Goal: Transaction & Acquisition: Purchase product/service

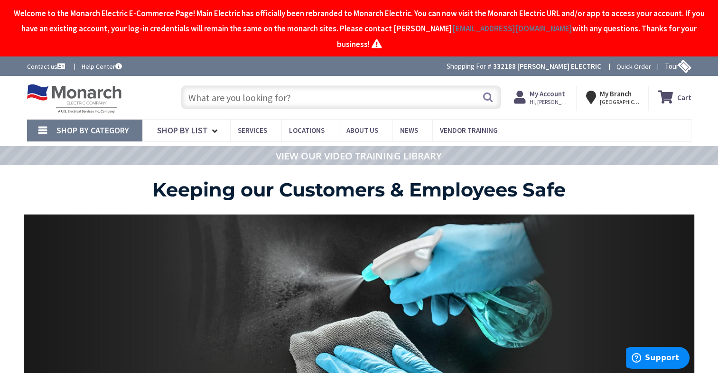
click at [284, 85] on input "text" at bounding box center [341, 97] width 320 height 24
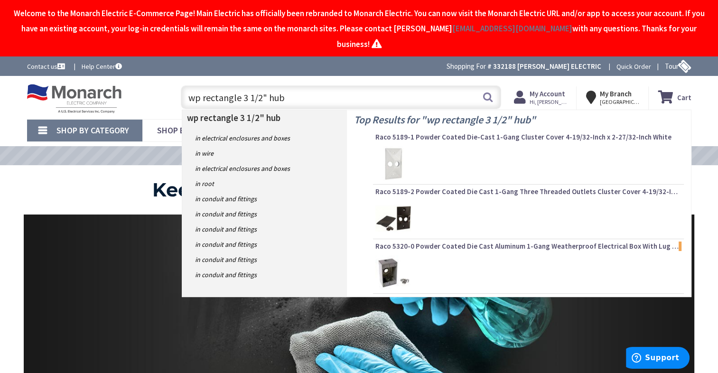
type input "wp rectangle 3 1/2" hubs"
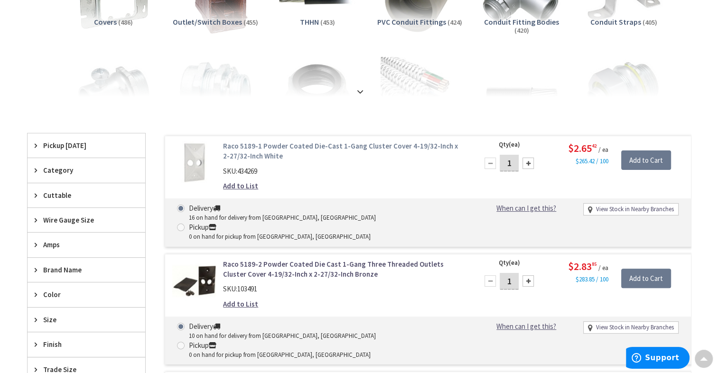
scroll to position [191, 0]
click at [237, 184] on link "Add to List" at bounding box center [240, 186] width 35 height 10
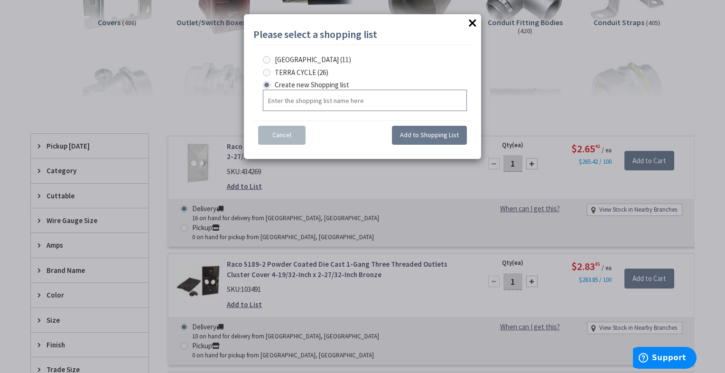
drag, startPoint x: 289, startPoint y: 98, endPoint x: 370, endPoint y: 94, distance: 80.7
click at [289, 98] on input "text" at bounding box center [365, 100] width 204 height 21
type input "a"
type input "AVVENTEST LLC"
click at [437, 135] on span "Add to Shopping List" at bounding box center [429, 134] width 59 height 9
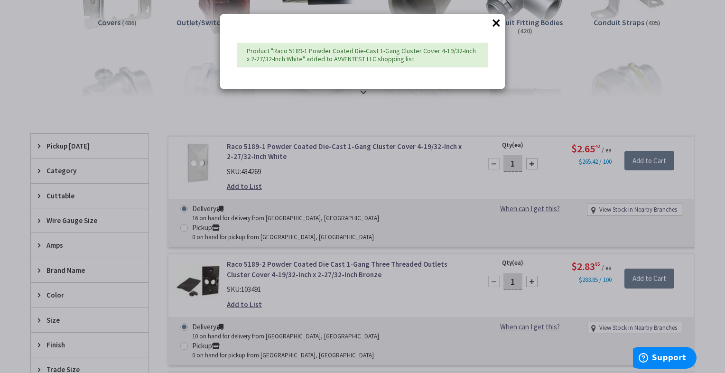
click at [372, 54] on div "Product "Raco 5189-1 Powder Coated Die-Cast 1-Gang Cluster Cover 4-19/32-Inch x…" at bounding box center [362, 55] width 251 height 25
click at [497, 23] on button "×" at bounding box center [496, 23] width 14 height 14
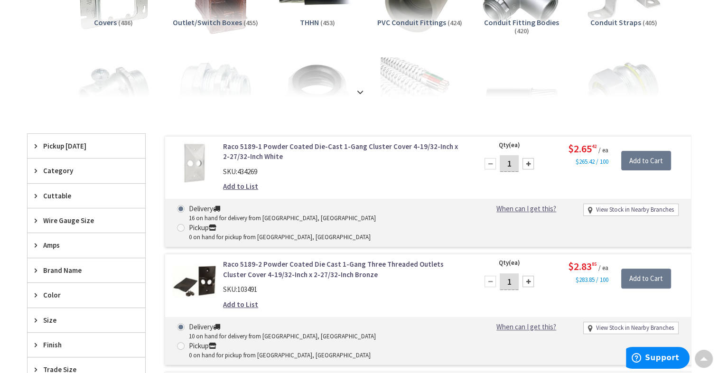
click at [530, 160] on div at bounding box center [527, 163] width 11 height 11
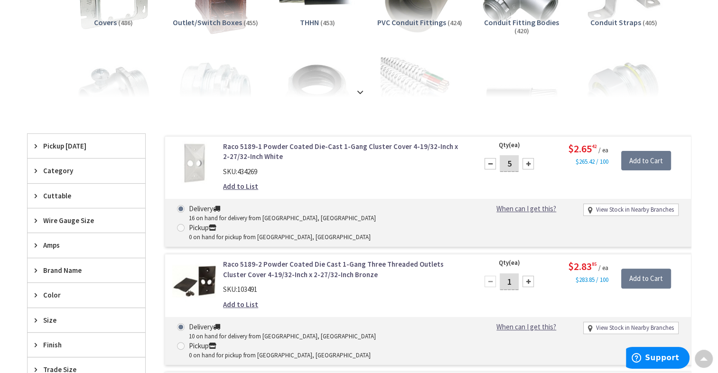
type input "6"
click at [649, 156] on input "Add to Cart" at bounding box center [646, 161] width 50 height 20
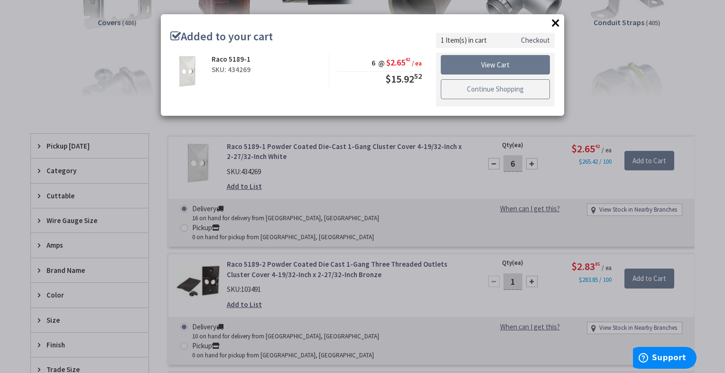
click at [500, 88] on link "Continue Shopping" at bounding box center [495, 89] width 109 height 20
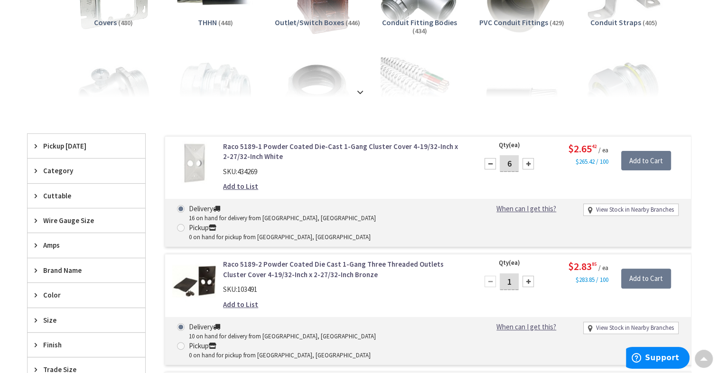
scroll to position [0, 0]
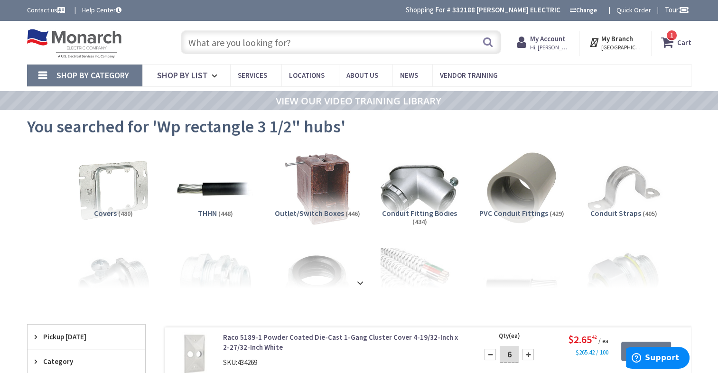
drag, startPoint x: 190, startPoint y: 39, endPoint x: 372, endPoint y: 56, distance: 182.5
click at [192, 40] on input "text" at bounding box center [341, 42] width 320 height 24
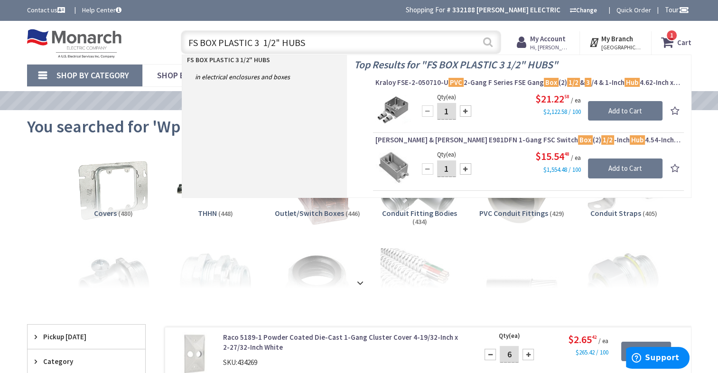
type input "FS BOX PLASTIC 3 1/2" HUBS"
click at [487, 41] on button "Search" at bounding box center [488, 41] width 12 height 21
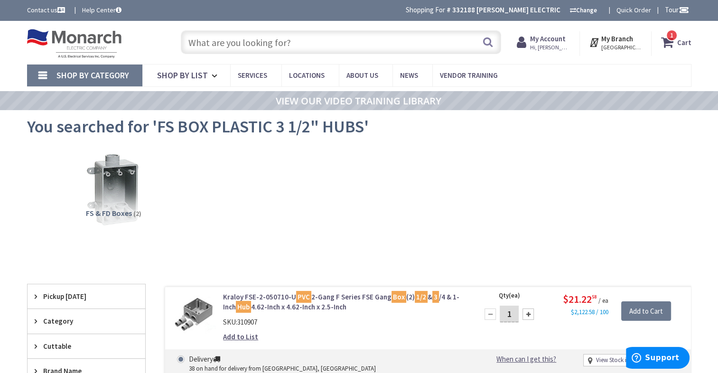
drag, startPoint x: 232, startPoint y: 127, endPoint x: 217, endPoint y: 127, distance: 14.7
click at [232, 127] on span "You searched for 'FS BOX PLASTIC 3 1/2" HUBS'" at bounding box center [198, 126] width 342 height 21
drag, startPoint x: 217, startPoint y: 127, endPoint x: 210, endPoint y: 157, distance: 30.7
click at [210, 157] on div "FS & FD Boxes (2)" at bounding box center [359, 197] width 631 height 102
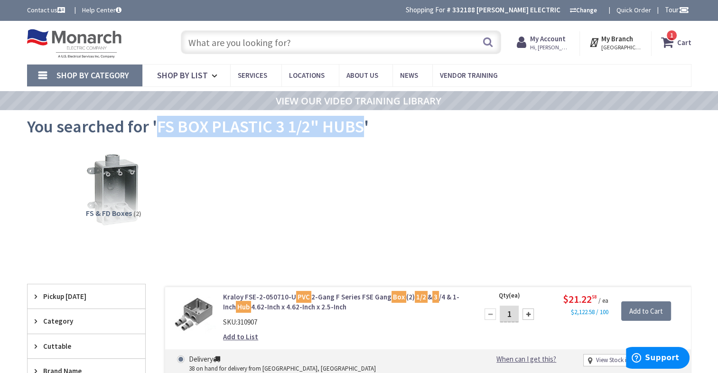
drag, startPoint x: 156, startPoint y: 124, endPoint x: 362, endPoint y: 130, distance: 206.9
click at [362, 129] on span "You searched for 'FS BOX PLASTIC 3 1/2" HUBS'" at bounding box center [198, 126] width 342 height 21
drag, startPoint x: 362, startPoint y: 130, endPoint x: 353, endPoint y: 130, distance: 9.5
copy span "FS BOX PLASTIC 3 1/2" HUBS"
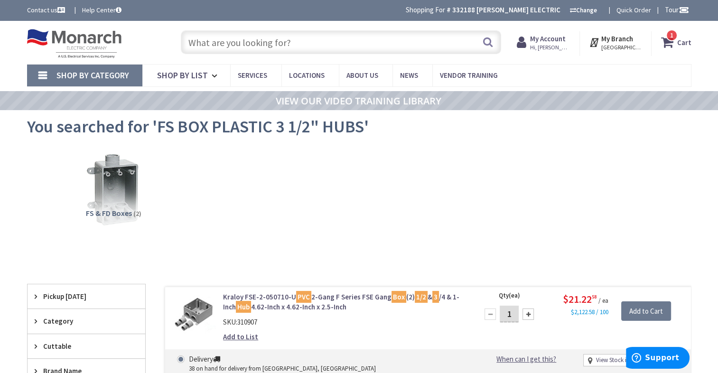
click at [255, 38] on input "text" at bounding box center [341, 42] width 320 height 24
paste input "FS BOX PLASTIC 3 1/2" HUBS"
click at [257, 43] on input "FS BOX PLASTIC 3 1/2" HUBS" at bounding box center [341, 42] width 320 height 24
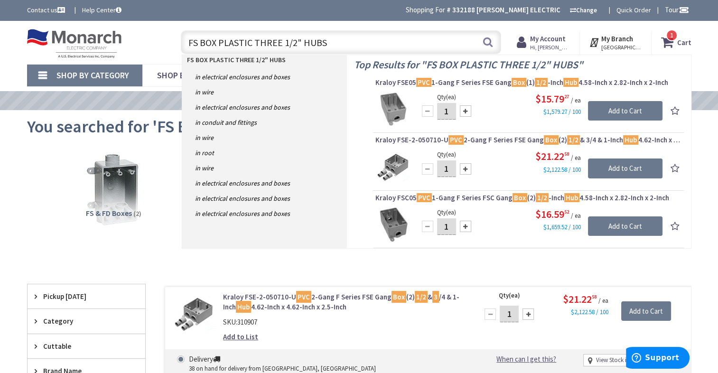
click at [347, 43] on input "FS BOX PLASTIC THREE 1/2" HUBS" at bounding box center [341, 42] width 320 height 24
type input "FS BOX PLASTIC THREE 1/2" HUBS THREADED"
click at [670, 32] on span "1 1 items" at bounding box center [672, 35] width 12 height 12
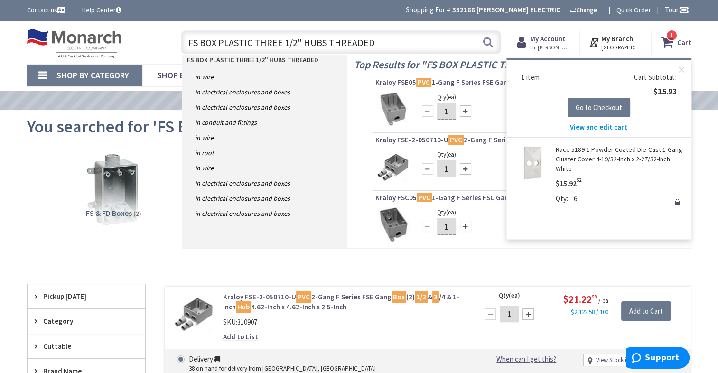
click at [677, 202] on link "Remove" at bounding box center [676, 201] width 13 height 13
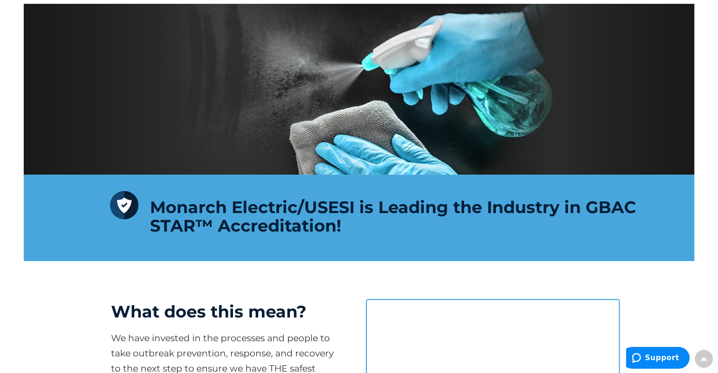
scroll to position [380, 0]
